Goal: Task Accomplishment & Management: Manage account settings

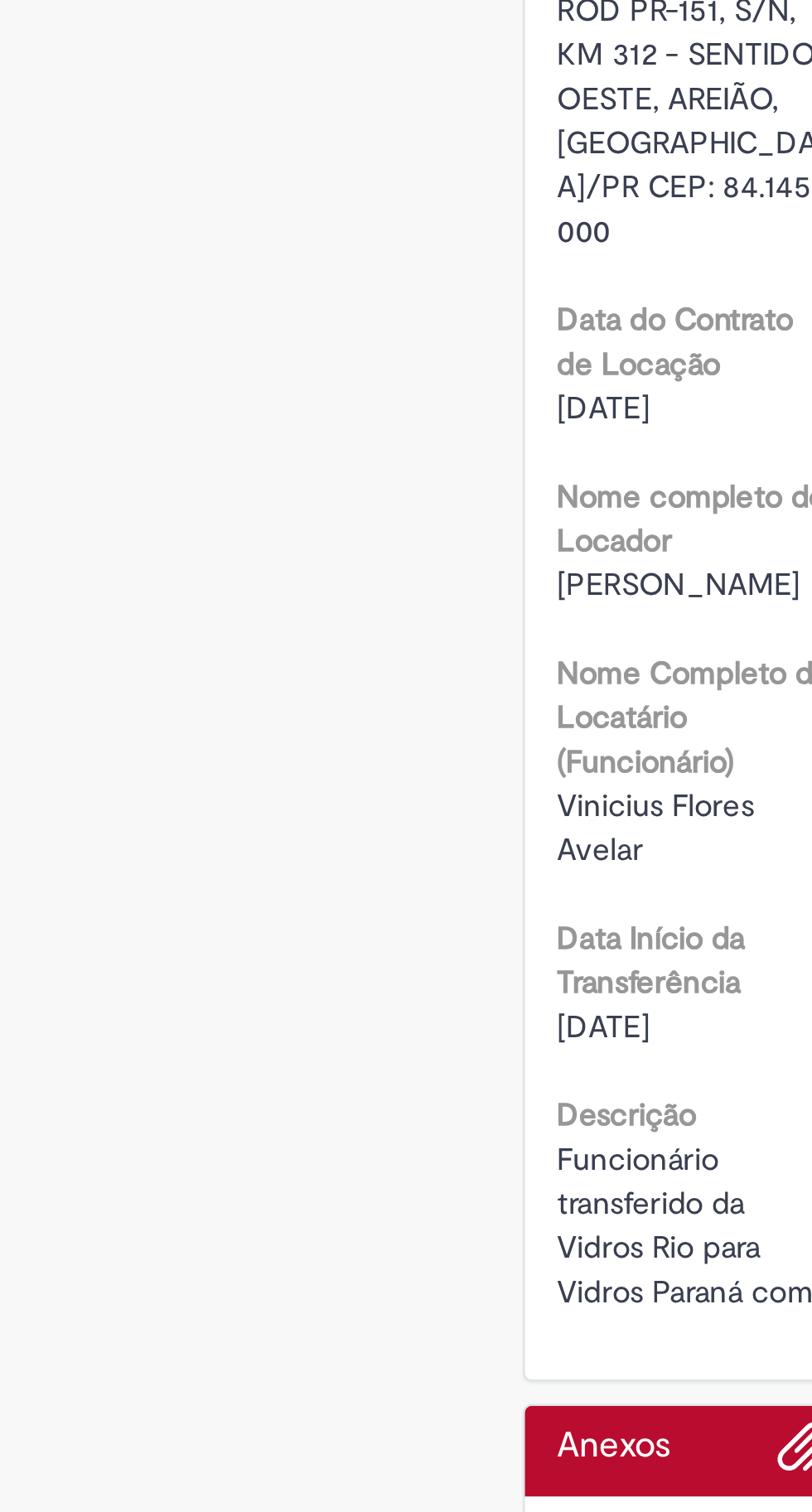
scroll to position [110, 0]
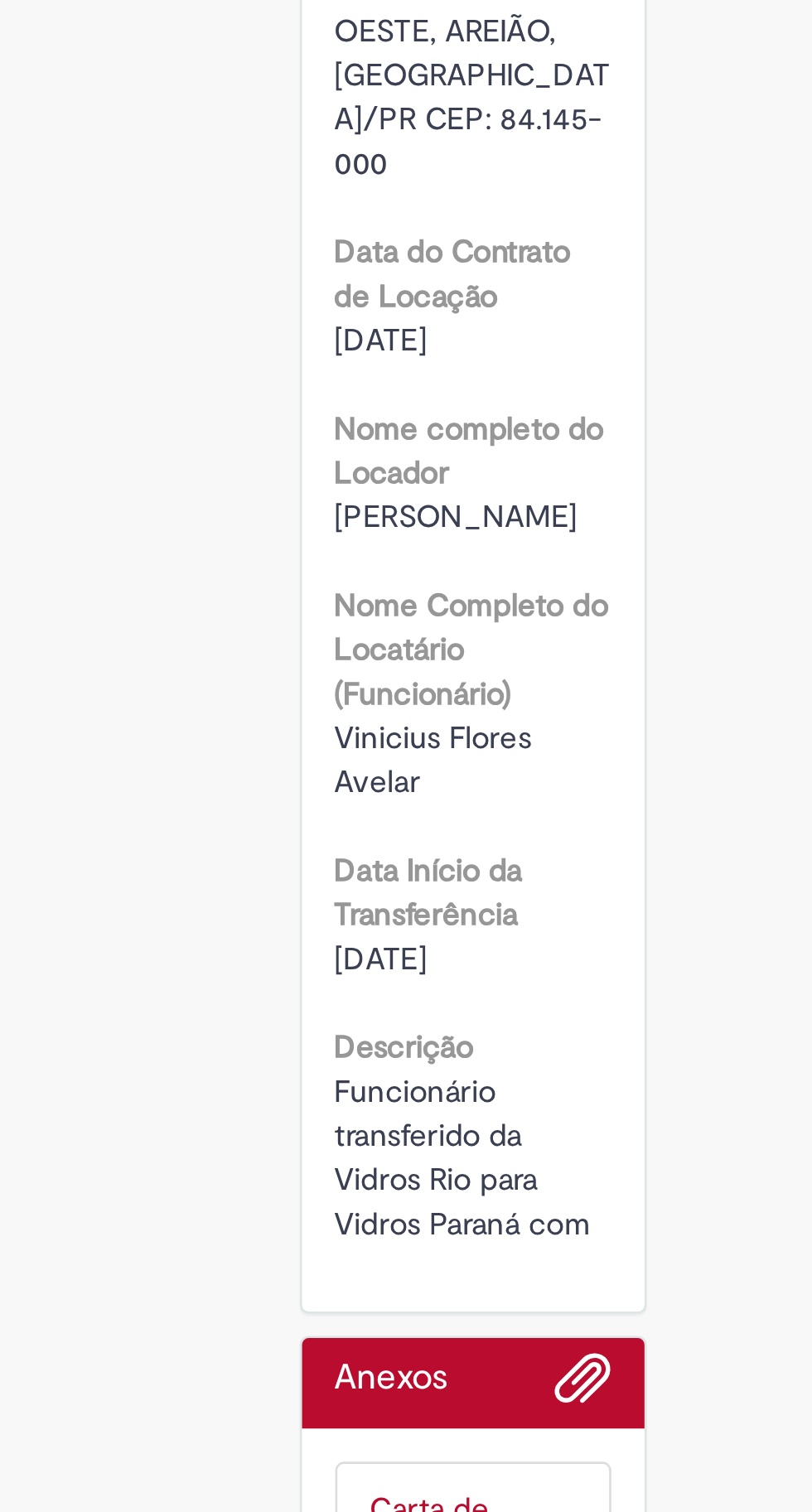
click at [716, 1055] on div "Opções do Chamado Cancelar Chamado Detalhes do tíquete Sua solicitação foi envi…" at bounding box center [640, 753] width 156 height 1561
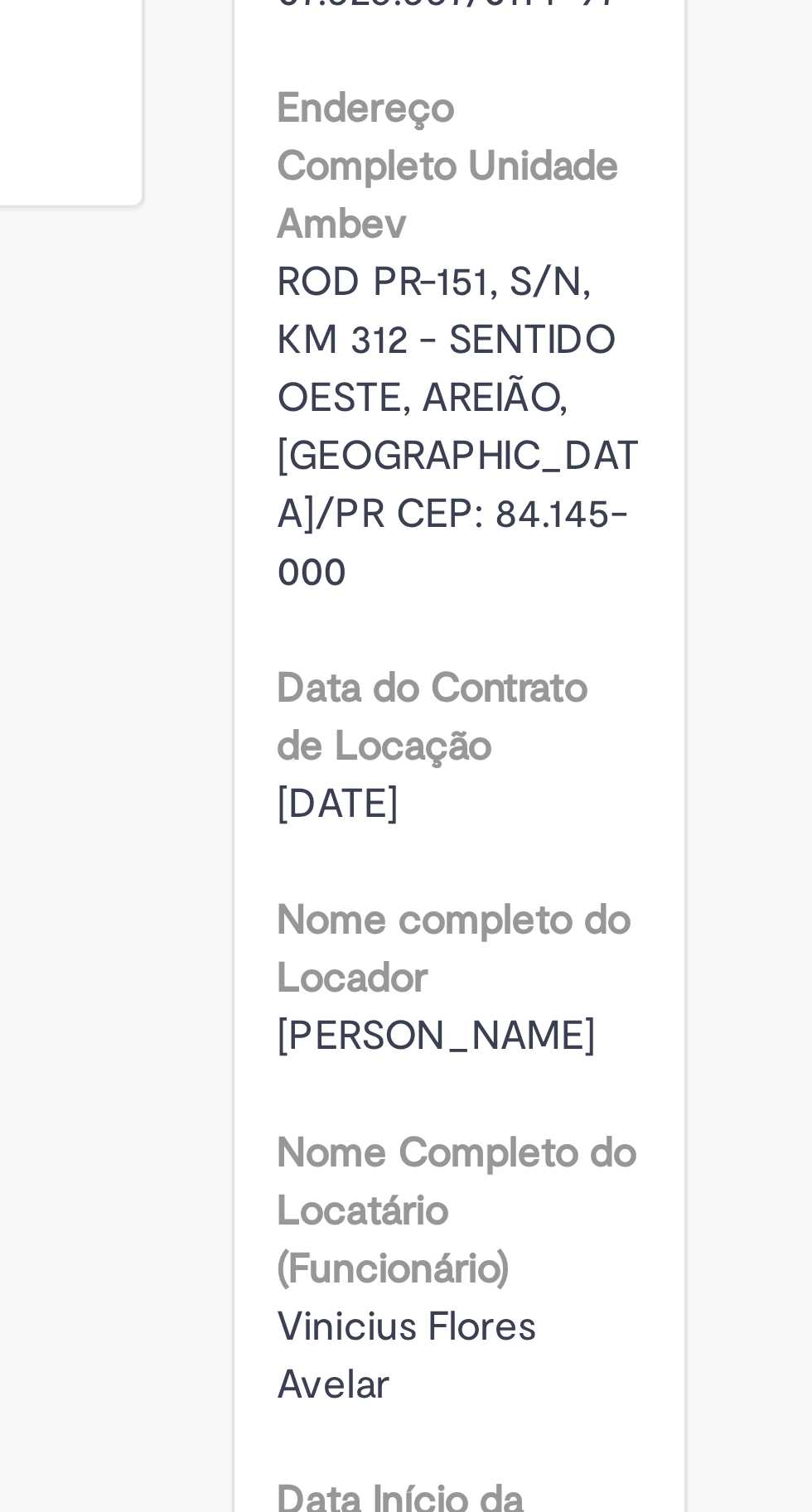
scroll to position [0, 0]
